Goal: Information Seeking & Learning: Learn about a topic

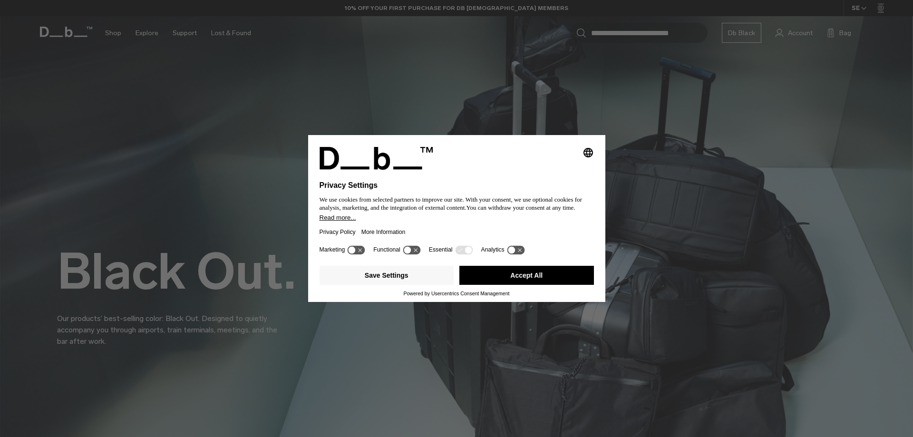
click at [536, 277] on button "Accept All" at bounding box center [526, 275] width 135 height 19
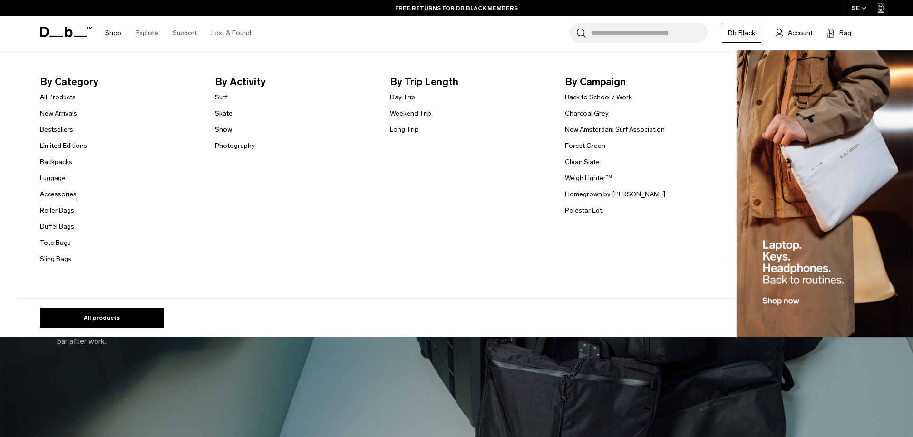
click at [57, 193] on link "Accessories" at bounding box center [58, 194] width 37 height 10
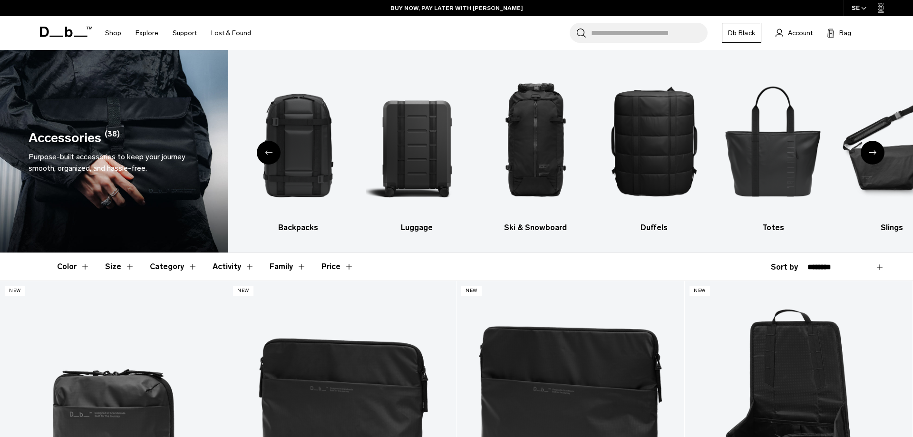
click at [871, 158] on div "Next slide" at bounding box center [872, 153] width 24 height 24
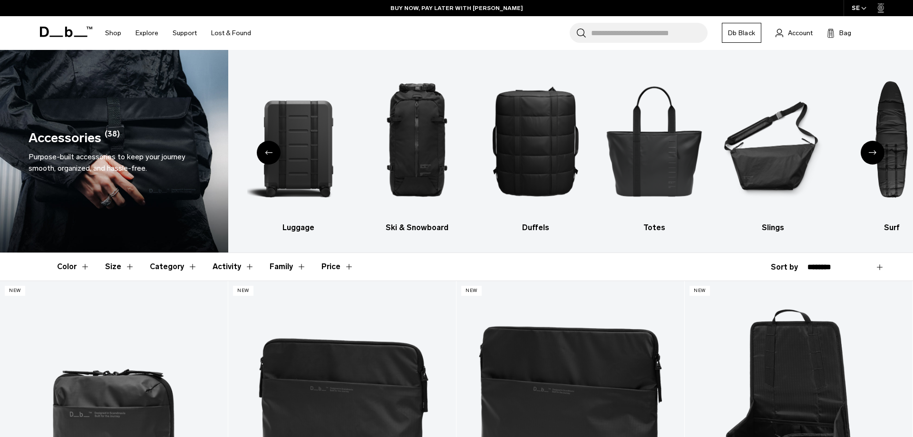
click at [871, 158] on div "Next slide" at bounding box center [872, 153] width 24 height 24
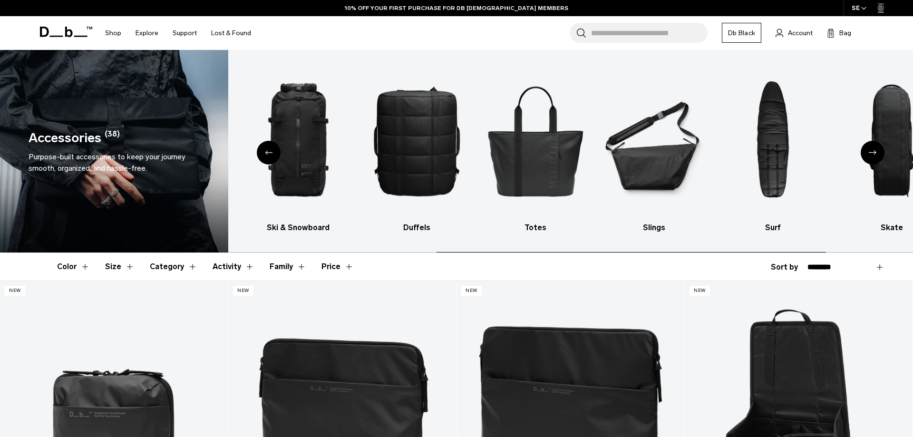
click at [871, 158] on div "Next slide" at bounding box center [872, 153] width 24 height 24
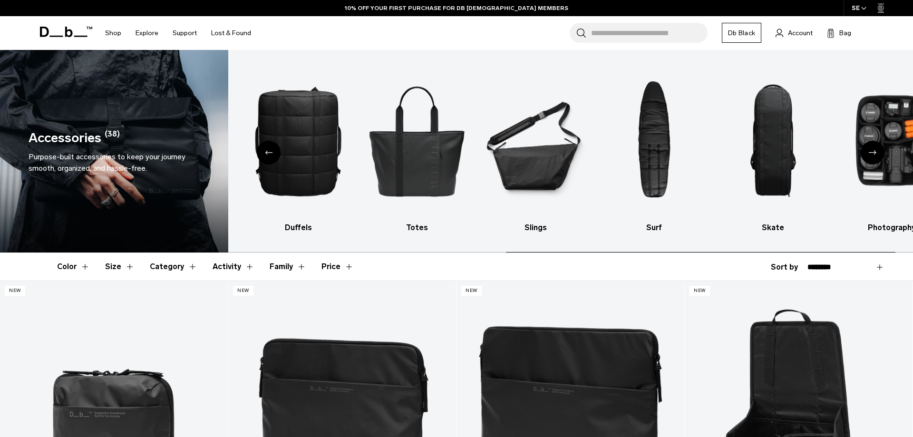
click at [871, 158] on div "Next slide" at bounding box center [872, 153] width 24 height 24
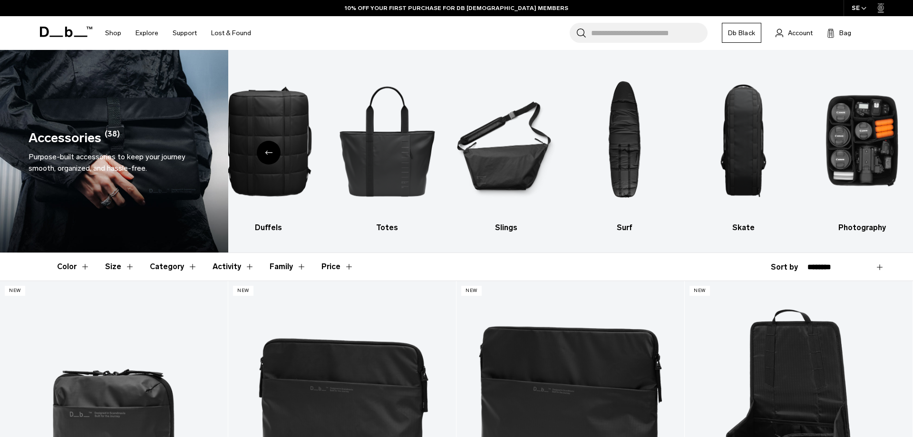
click at [269, 152] on icon "Previous slide" at bounding box center [269, 152] width 8 height 4
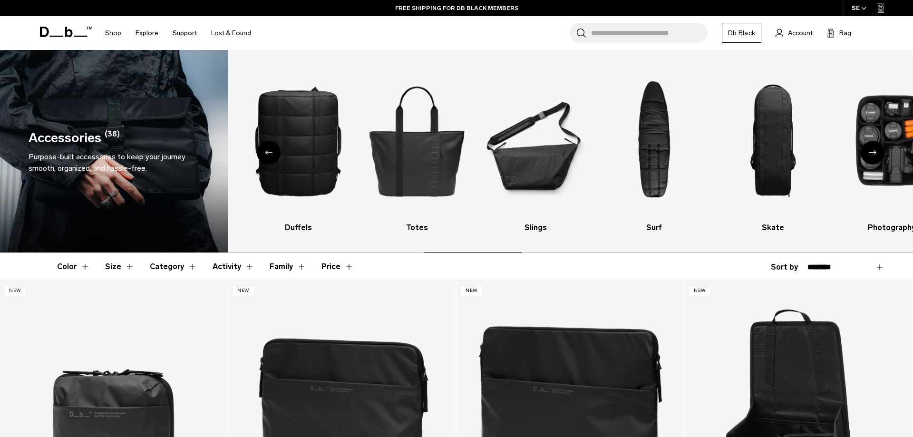
click at [269, 152] on icon "Previous slide" at bounding box center [269, 152] width 8 height 4
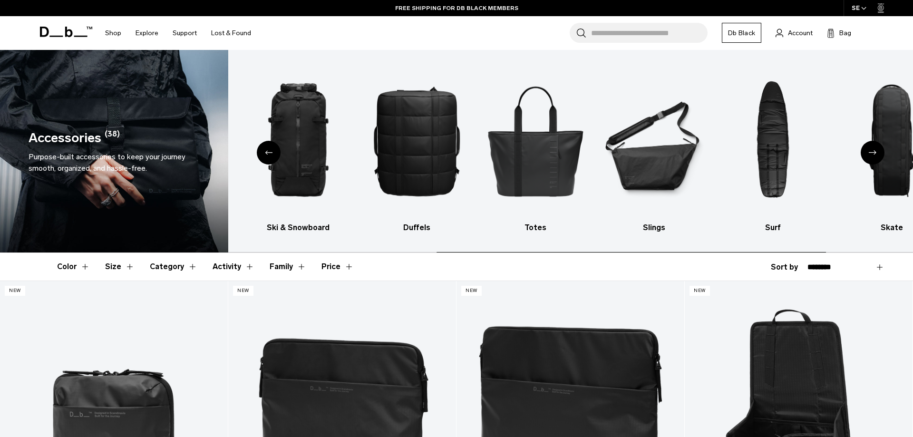
click at [269, 152] on icon "Previous slide" at bounding box center [269, 152] width 8 height 4
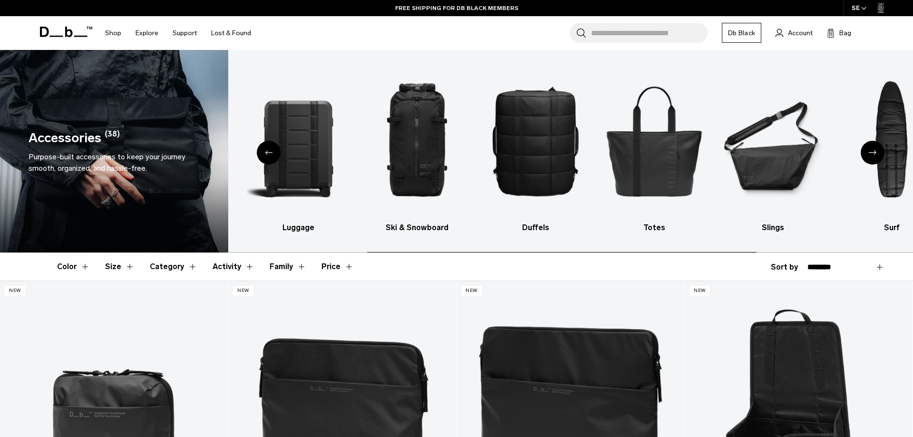
click at [269, 152] on icon "Previous slide" at bounding box center [269, 152] width 8 height 4
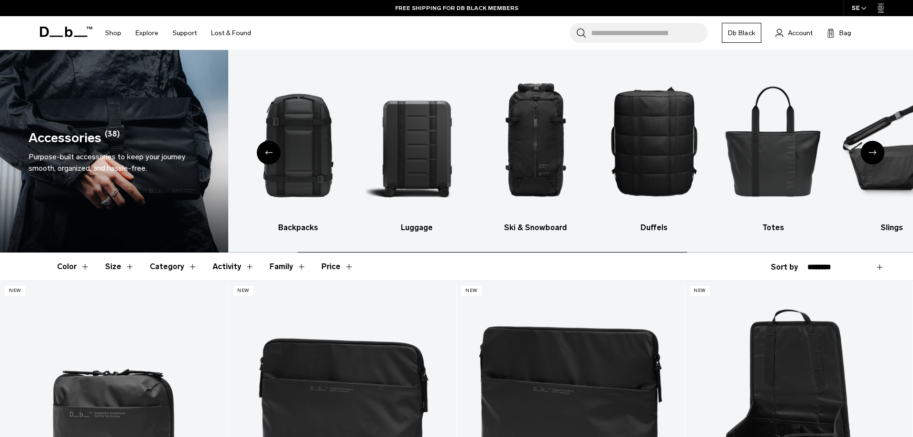
click at [269, 152] on icon "Previous slide" at bounding box center [269, 152] width 8 height 4
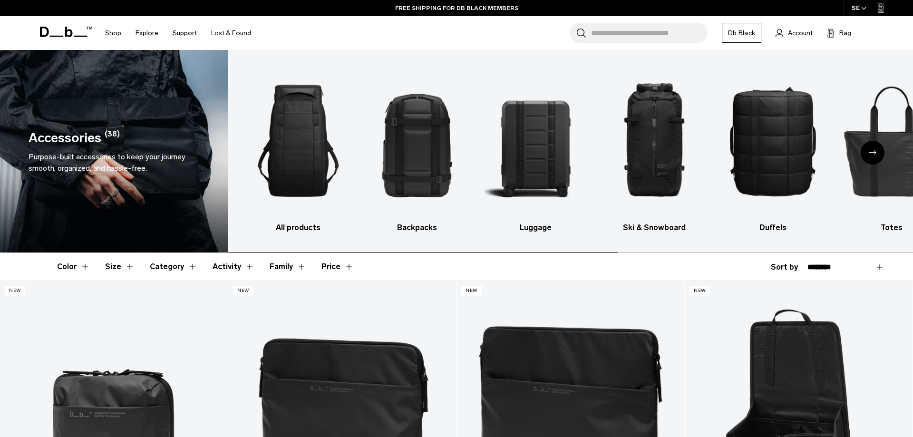
click at [269, 152] on img "1 / 10" at bounding box center [298, 140] width 102 height 153
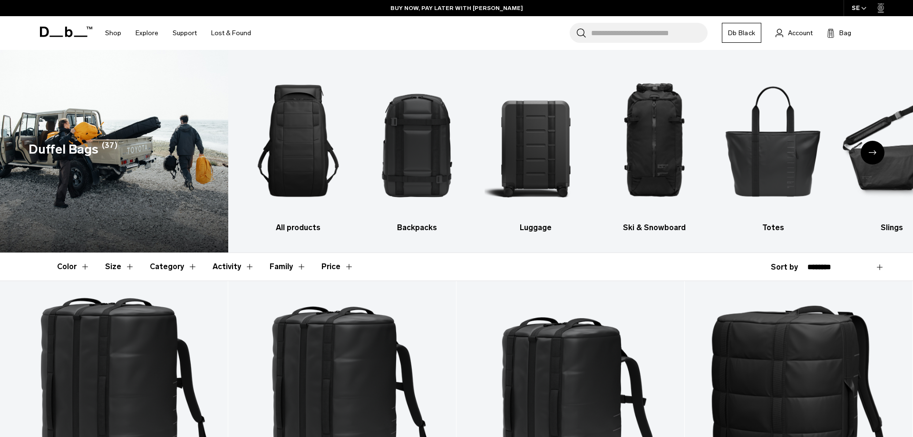
click at [874, 149] on div "Next slide" at bounding box center [872, 153] width 24 height 24
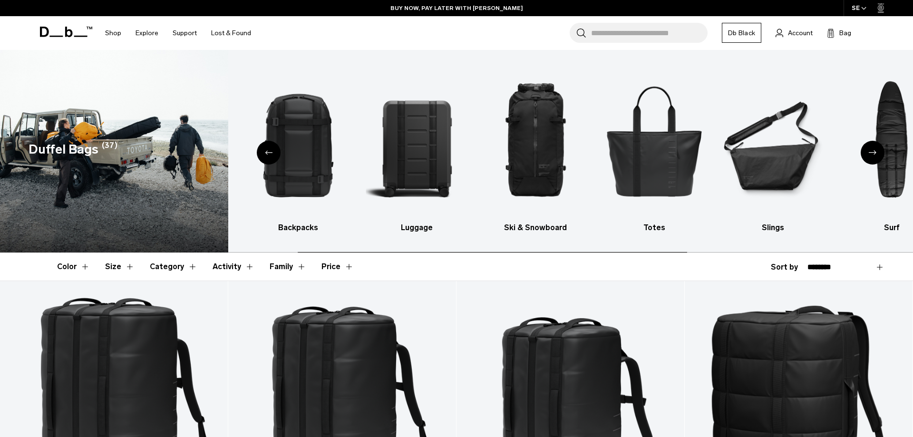
click at [874, 149] on div "Next slide" at bounding box center [872, 153] width 24 height 24
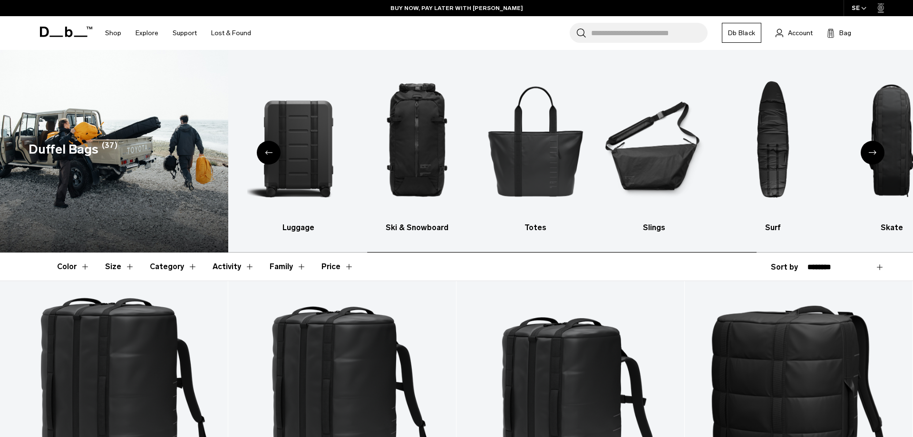
click at [874, 149] on div "Next slide" at bounding box center [872, 153] width 24 height 24
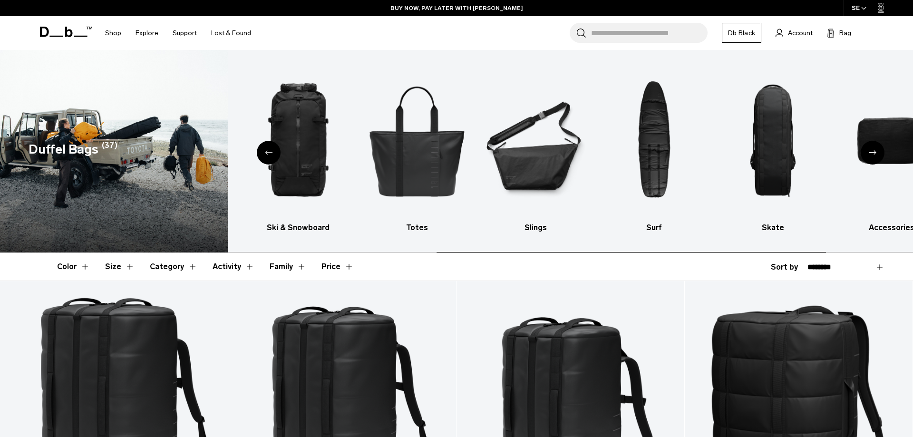
click at [874, 149] on div "Next slide" at bounding box center [872, 153] width 24 height 24
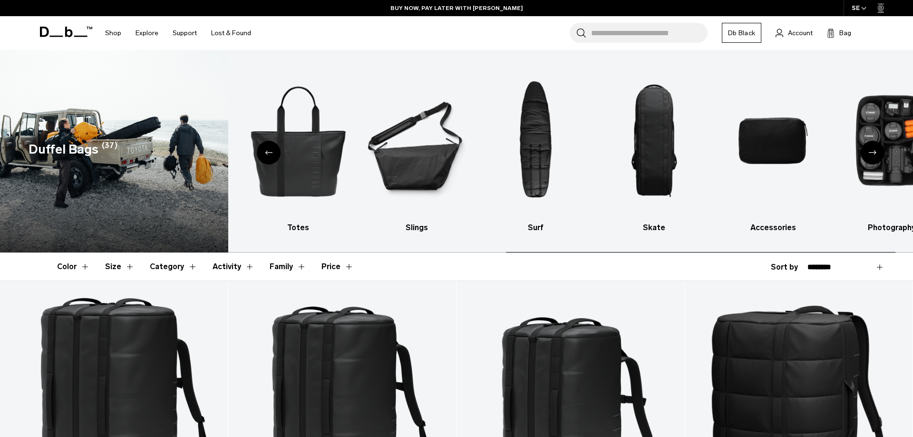
click at [874, 149] on div "Next slide" at bounding box center [872, 153] width 24 height 24
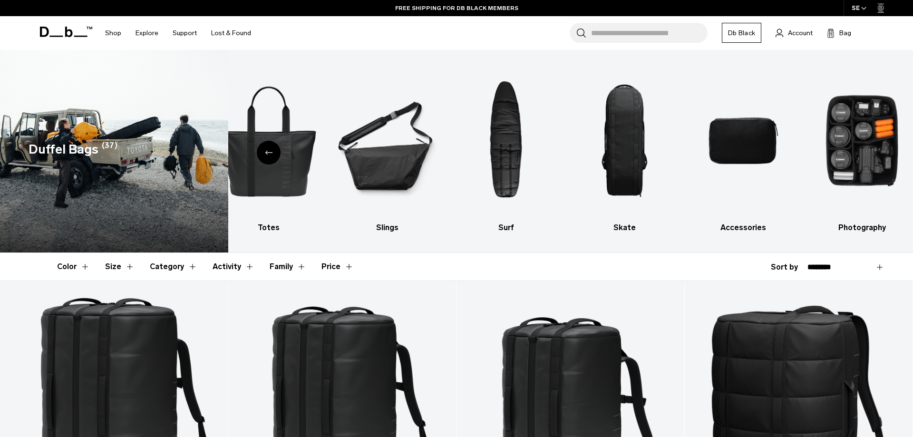
click at [269, 152] on icon "Previous slide" at bounding box center [269, 152] width 8 height 4
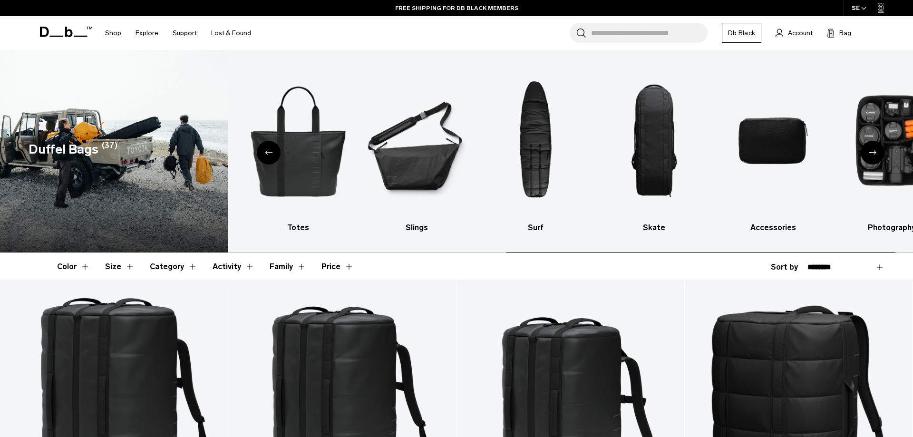
click at [269, 152] on icon "Previous slide" at bounding box center [269, 152] width 8 height 4
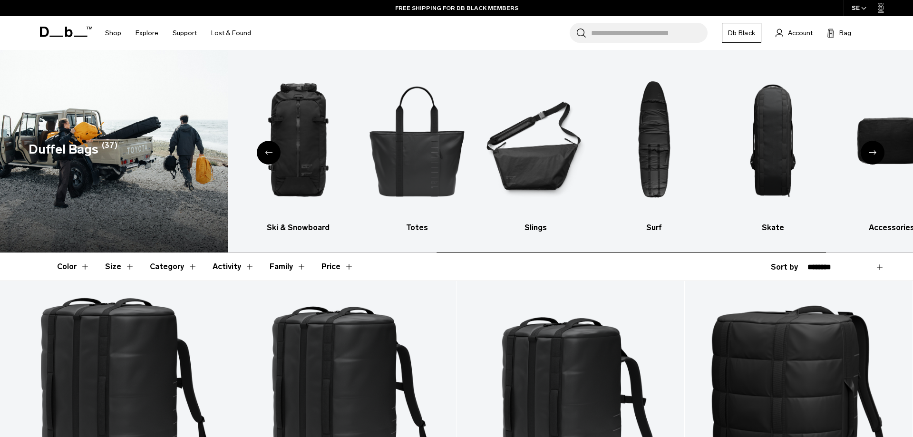
click at [269, 152] on icon "Previous slide" at bounding box center [269, 152] width 8 height 4
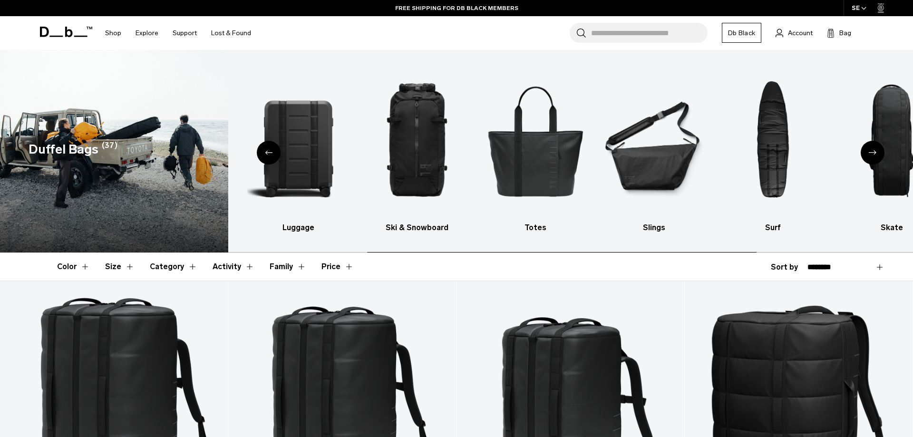
click at [269, 152] on icon "Previous slide" at bounding box center [269, 152] width 8 height 4
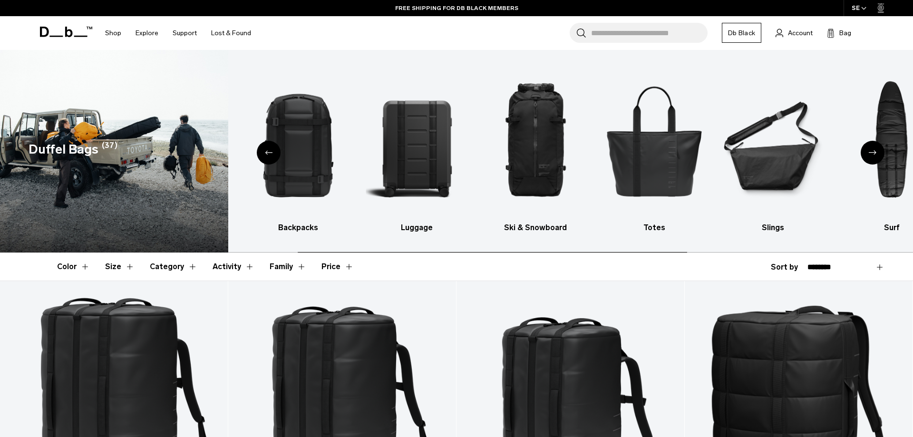
click at [269, 152] on icon "Previous slide" at bounding box center [269, 152] width 8 height 4
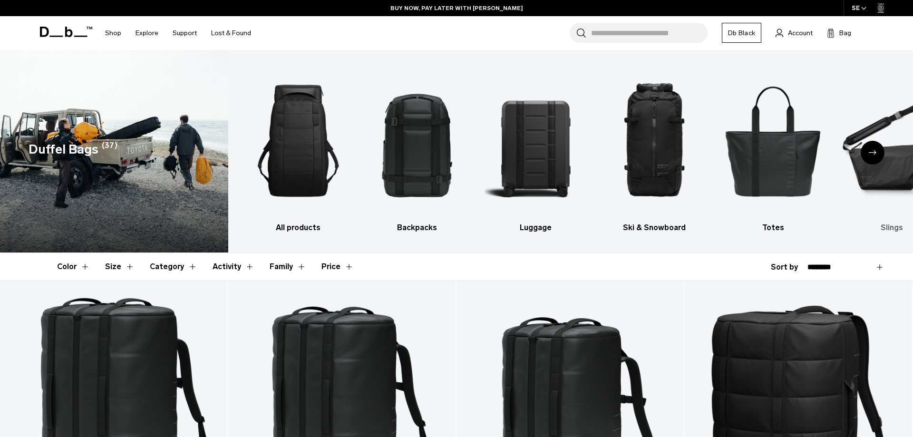
click at [883, 185] on img "6 / 10" at bounding box center [891, 140] width 102 height 153
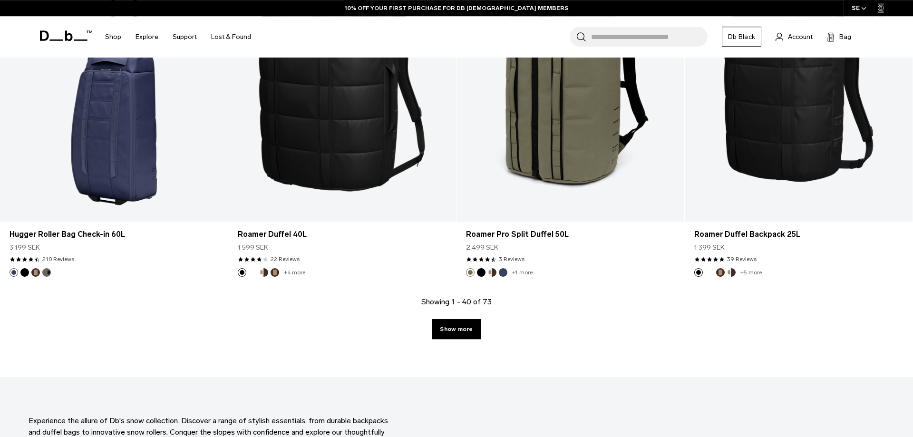
scroll to position [3296, 0]
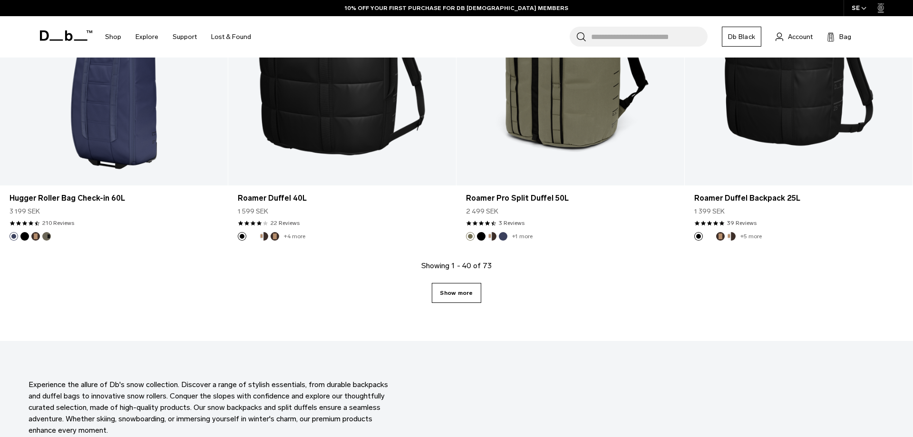
click at [438, 292] on link "Show more" at bounding box center [456, 293] width 49 height 20
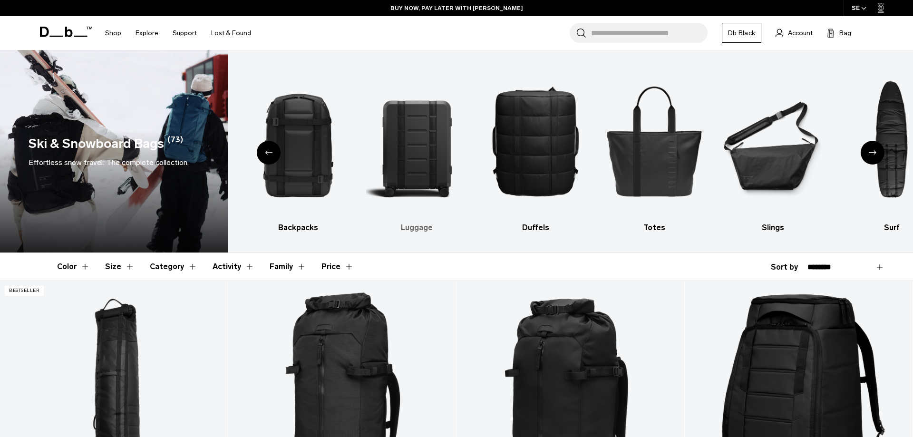
click at [413, 154] on img "3 / 10" at bounding box center [417, 140] width 102 height 153
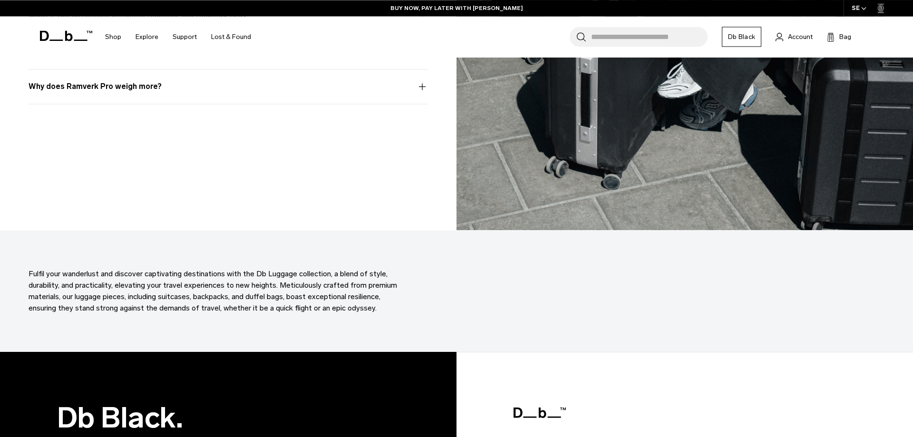
scroll to position [4169, 0]
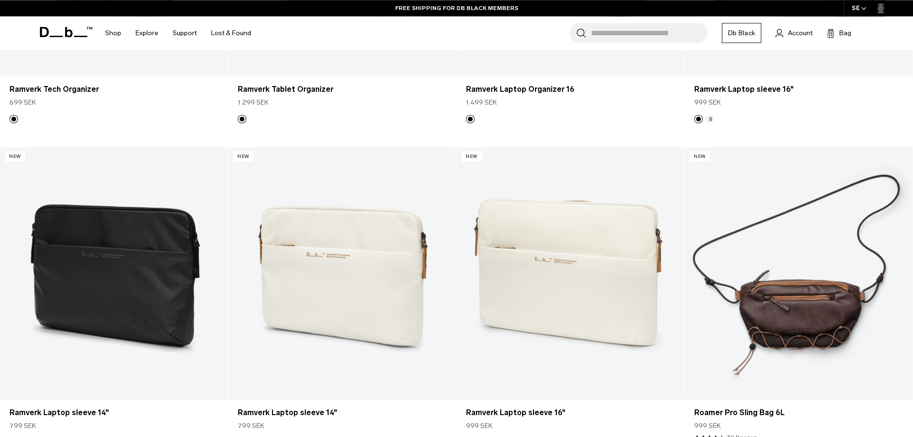
scroll to position [1309, 0]
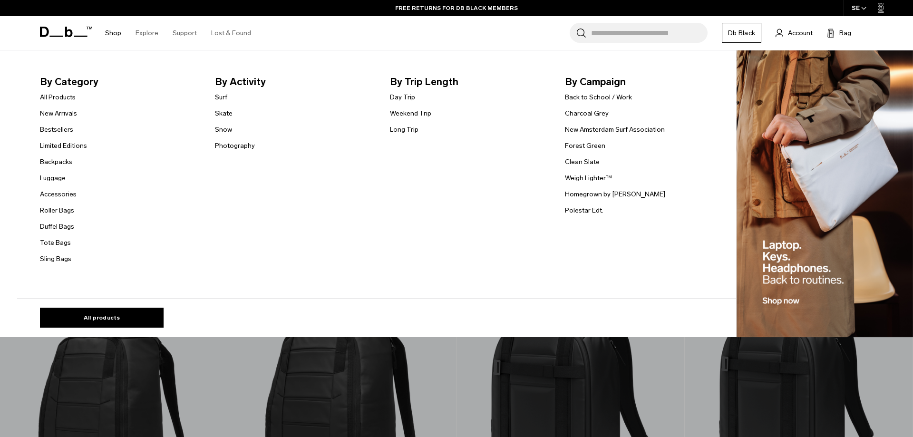
click at [65, 194] on link "Accessories" at bounding box center [58, 194] width 37 height 10
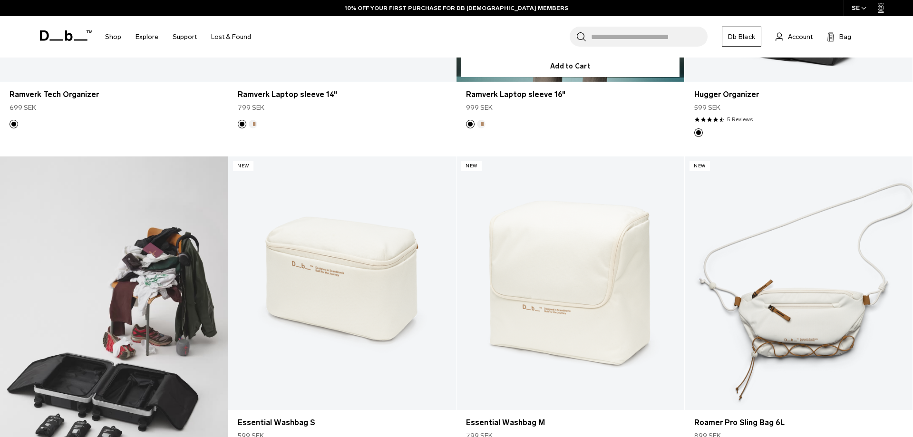
scroll to position [533, 0]
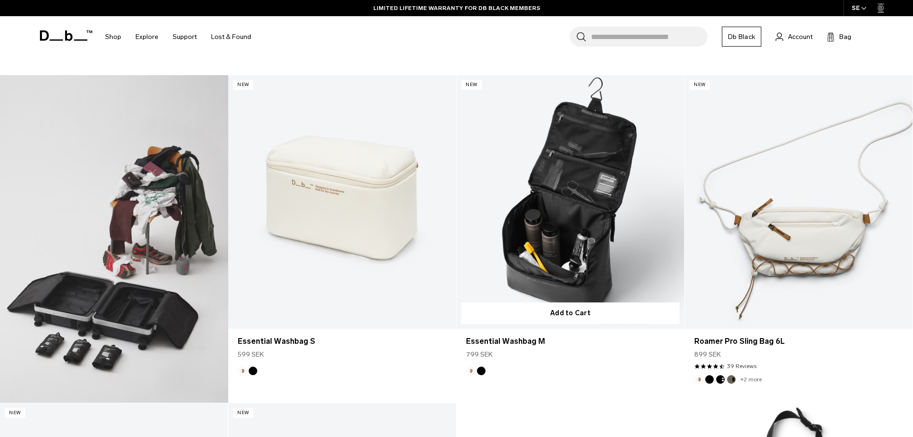
click at [564, 247] on link "Essential Washbag M" at bounding box center [570, 201] width 228 height 253
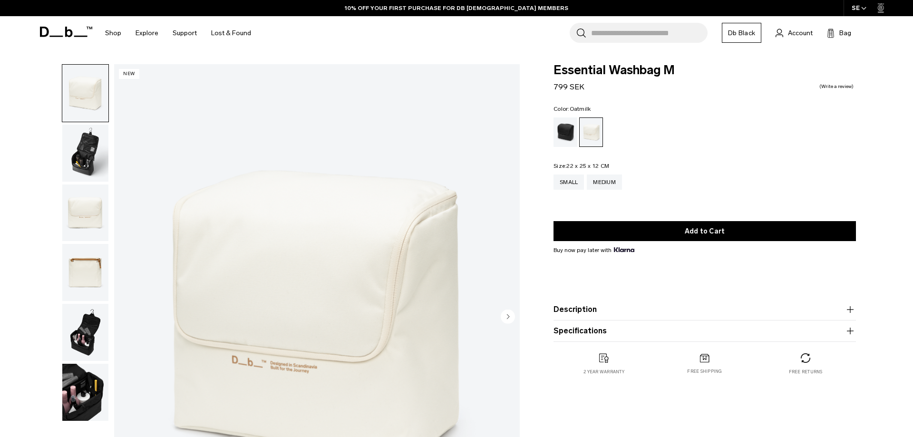
click at [509, 321] on circle "Next slide" at bounding box center [507, 316] width 14 height 14
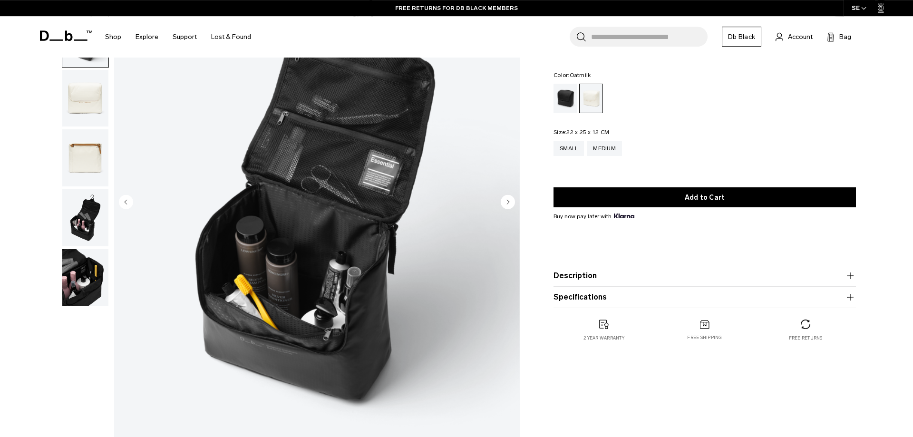
scroll to position [97, 0]
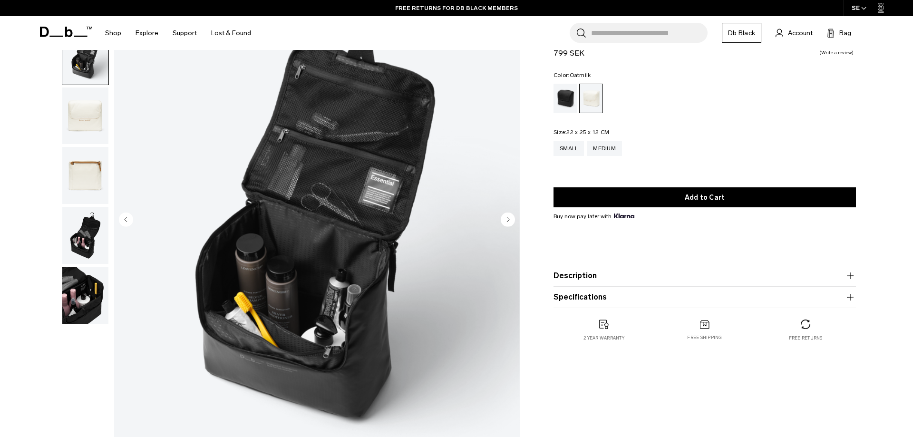
click at [508, 219] on icon "Next slide" at bounding box center [508, 219] width 2 height 4
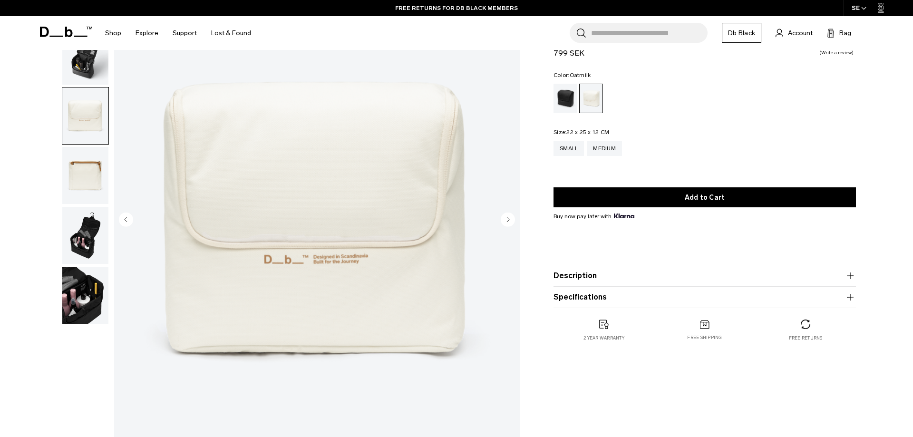
click at [508, 219] on icon "Next slide" at bounding box center [508, 219] width 2 height 4
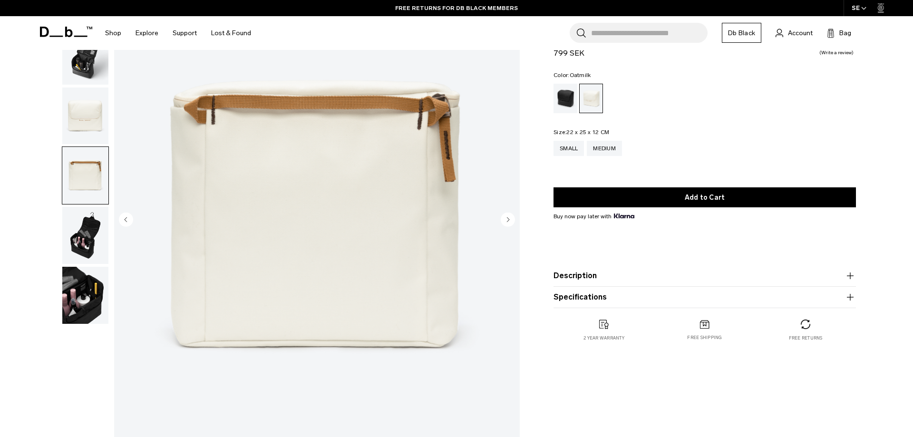
click at [508, 219] on icon "Next slide" at bounding box center [508, 219] width 2 height 4
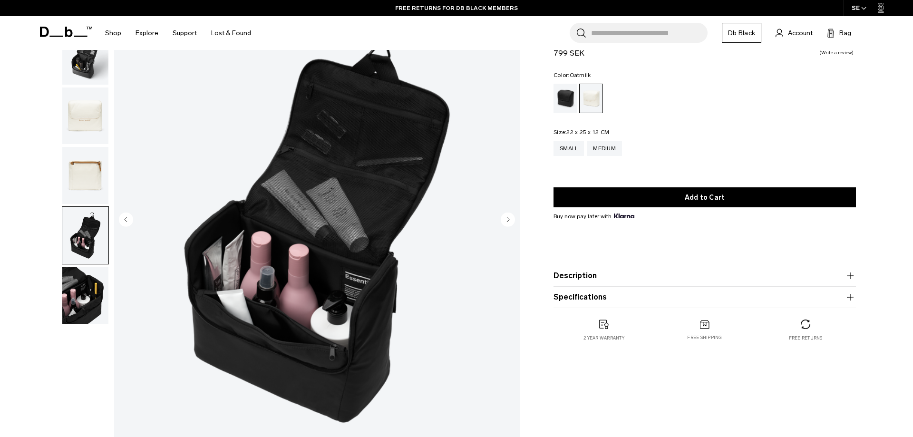
click at [508, 219] on icon "Next slide" at bounding box center [508, 219] width 2 height 4
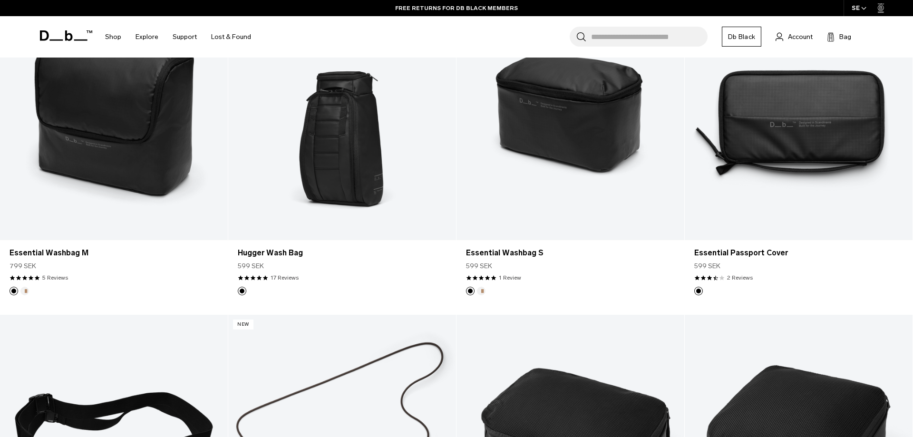
scroll to position [1551, 0]
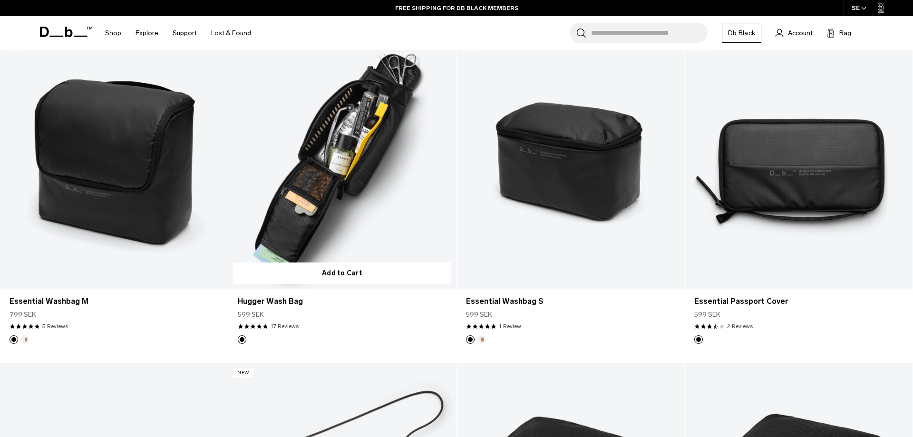
click at [350, 224] on link "Hugger Wash Bag" at bounding box center [342, 162] width 228 height 253
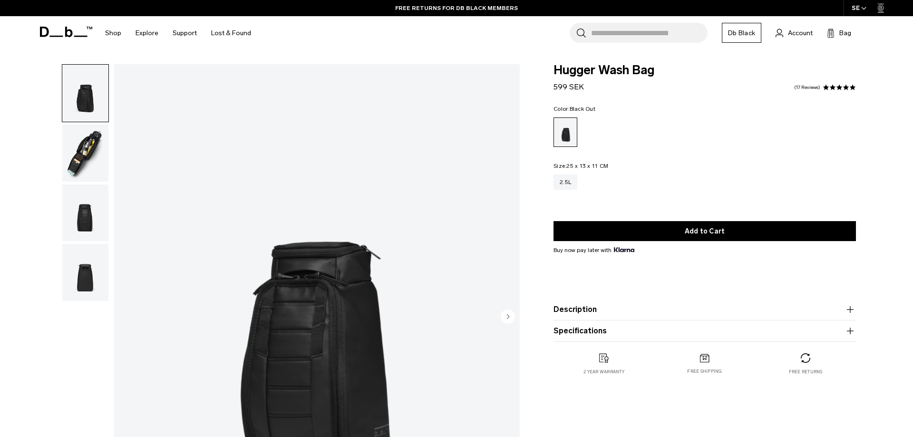
click at [507, 313] on circle "Next slide" at bounding box center [507, 316] width 14 height 14
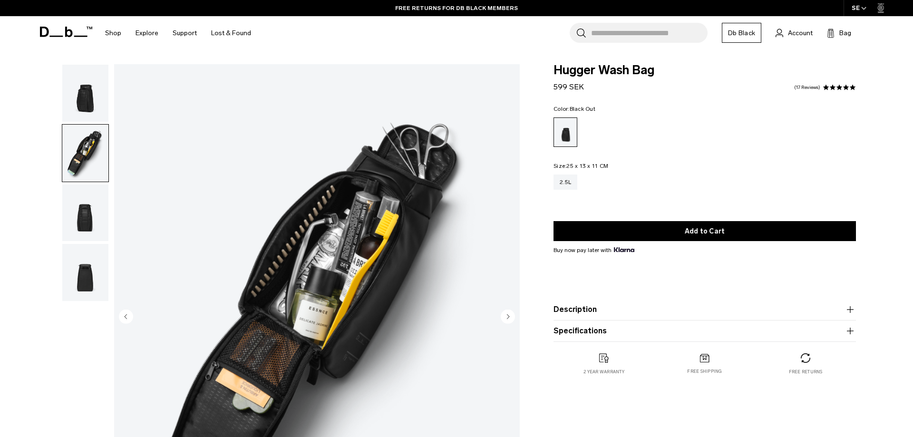
scroll to position [48, 0]
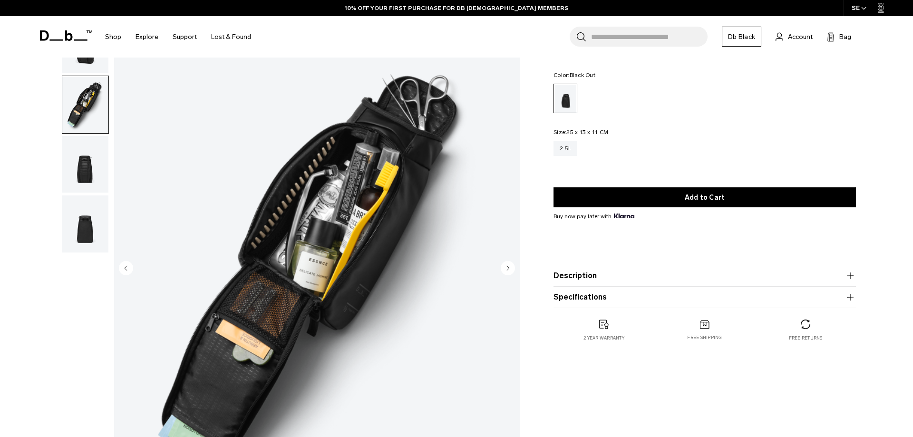
click at [508, 271] on circle "Next slide" at bounding box center [507, 267] width 14 height 14
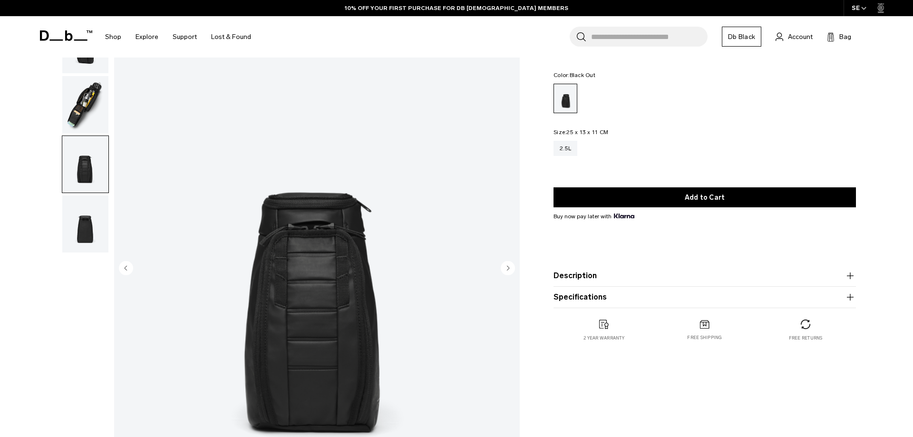
click at [508, 271] on circle "Next slide" at bounding box center [507, 267] width 14 height 14
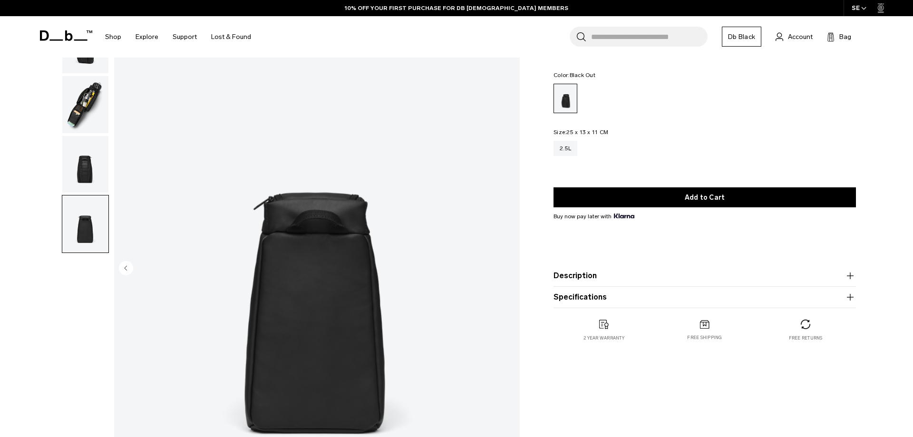
click at [508, 271] on img "4 / 4" at bounding box center [316, 269] width 405 height 506
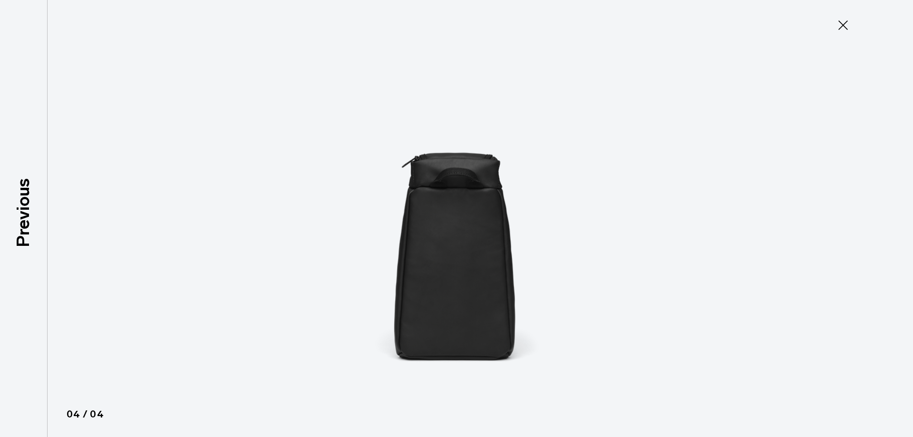
click at [508, 271] on img at bounding box center [456, 218] width 428 height 437
click at [846, 24] on icon at bounding box center [842, 25] width 15 height 15
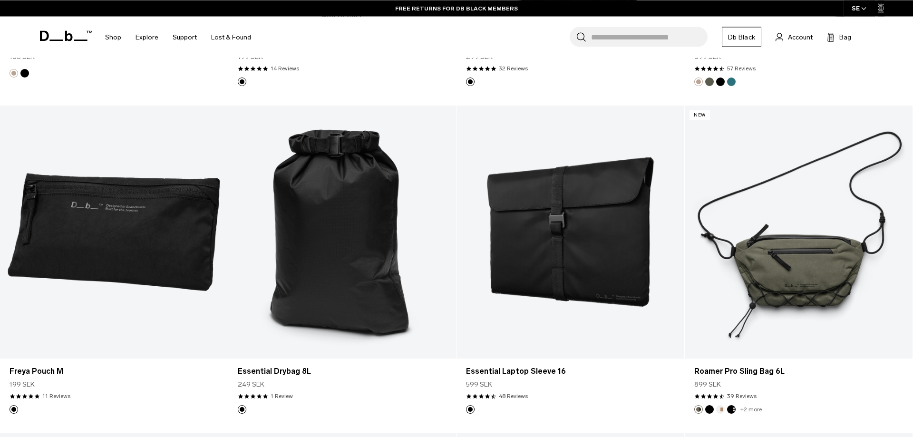
scroll to position [2812, 0]
